Goal: Information Seeking & Learning: Learn about a topic

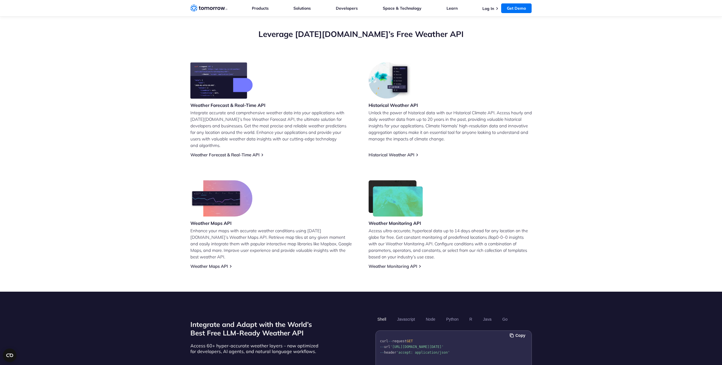
scroll to position [199, 0]
click at [224, 152] on link "Weather Forecast & Real-Time API" at bounding box center [224, 154] width 69 height 5
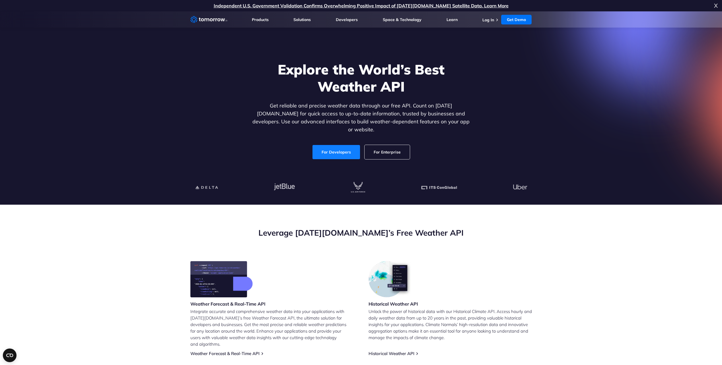
click at [325, 148] on link "For Developers" at bounding box center [336, 152] width 48 height 14
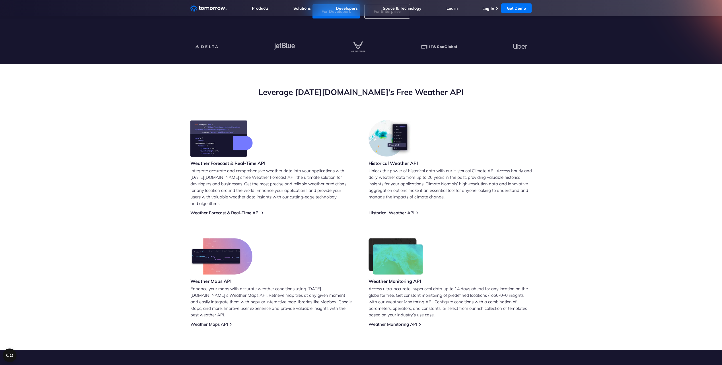
scroll to position [171, 0]
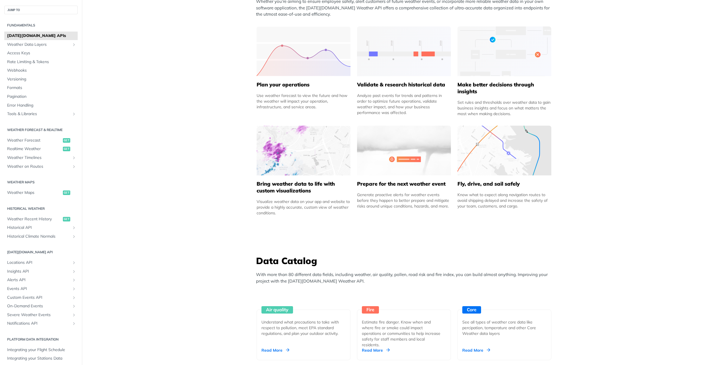
scroll to position [256, 0]
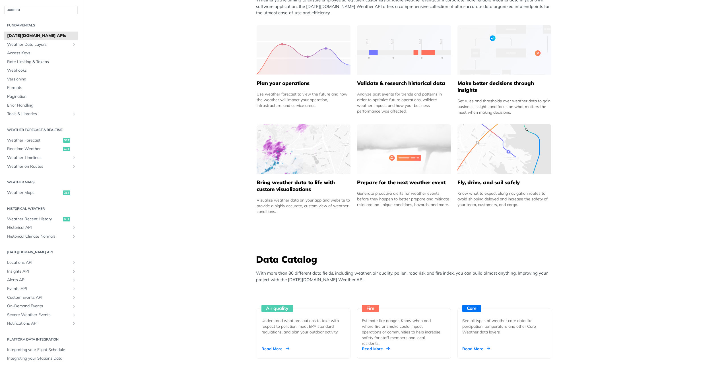
click at [495, 153] on img at bounding box center [504, 149] width 94 height 50
click at [503, 179] on div "Fly, drive, and sail safely Know what to expect along navigation routes to avoi…" at bounding box center [504, 191] width 94 height 34
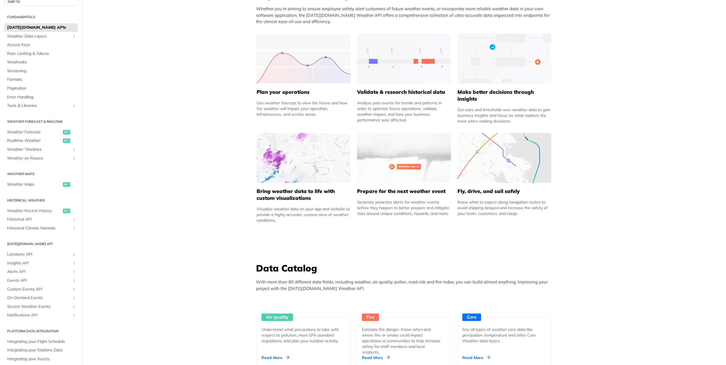
scroll to position [13, 0]
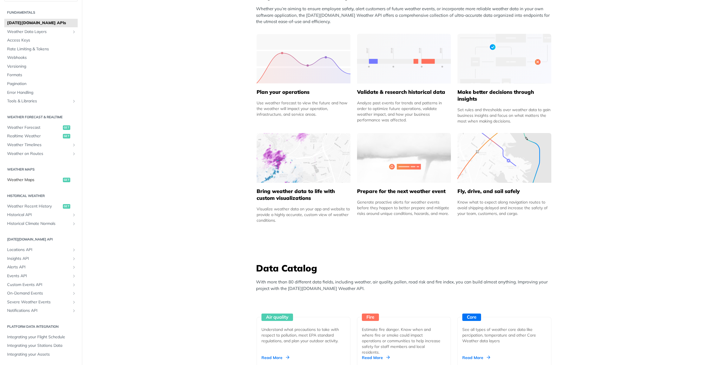
click at [21, 181] on span "Weather Maps" at bounding box center [34, 180] width 54 height 6
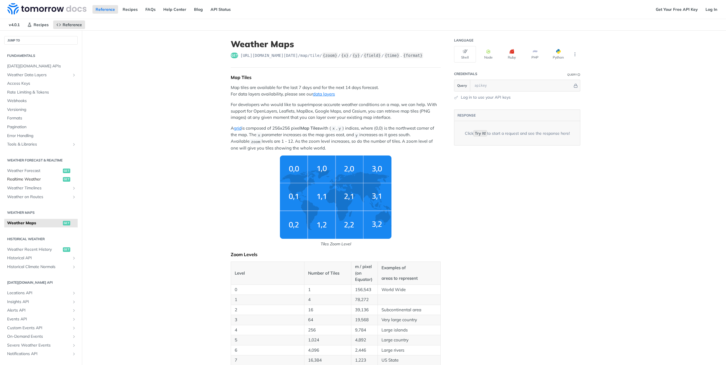
click at [28, 177] on span "Realtime Weather" at bounding box center [34, 180] width 54 height 6
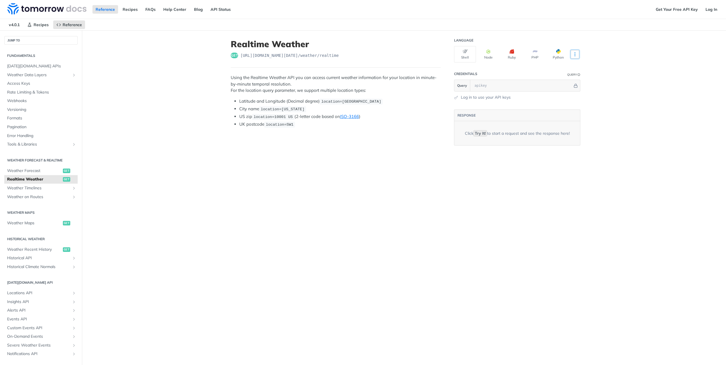
click at [573, 55] on icon "More ellipsis" at bounding box center [574, 54] width 5 height 5
